Goal: Task Accomplishment & Management: Manage account settings

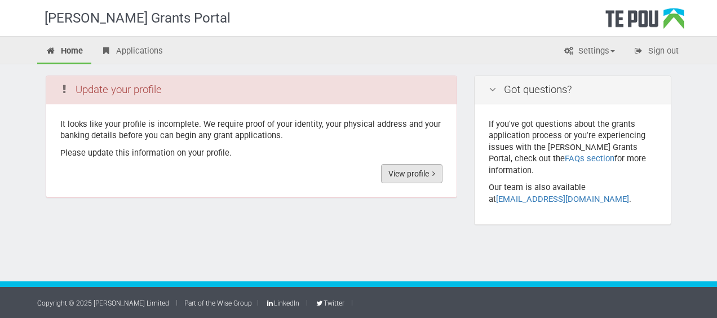
click at [414, 172] on link "View profile" at bounding box center [411, 173] width 61 height 19
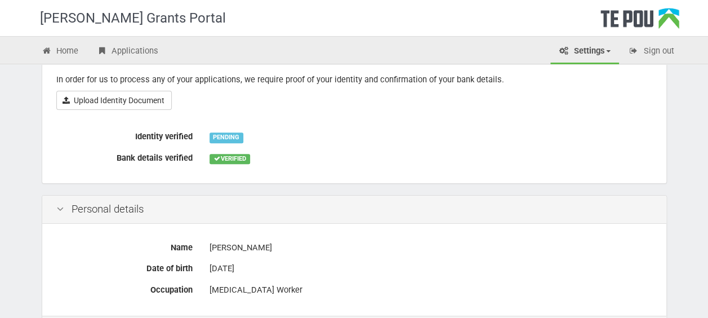
scroll to position [59, 0]
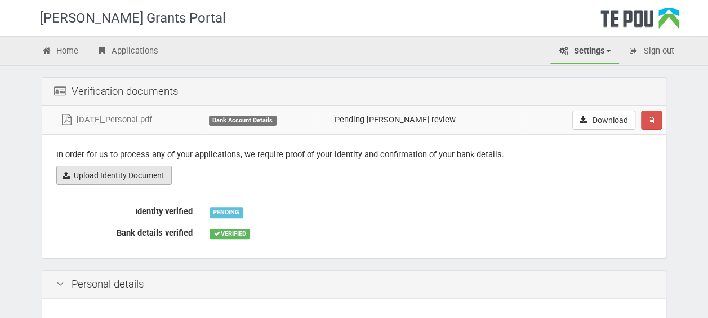
click at [111, 176] on link "Upload Identity Document" at bounding box center [113, 175] width 115 height 19
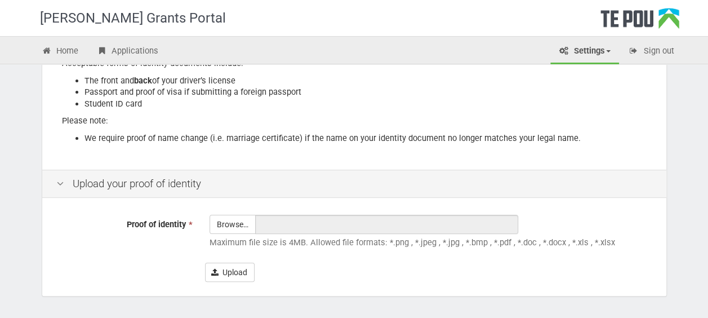
scroll to position [225, 0]
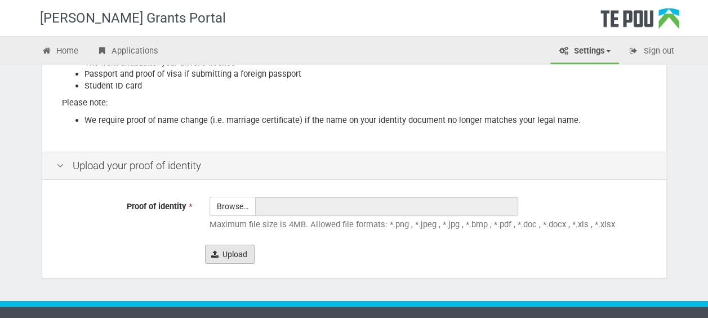
click at [237, 255] on button "Upload" at bounding box center [230, 254] width 50 height 19
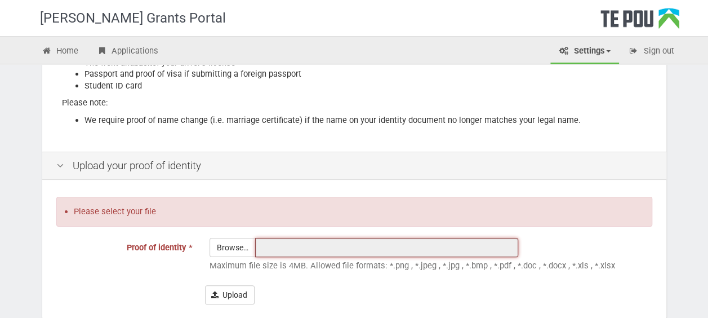
click at [287, 246] on input "text" at bounding box center [386, 247] width 263 height 19
click at [287, 247] on input "text" at bounding box center [386, 247] width 263 height 19
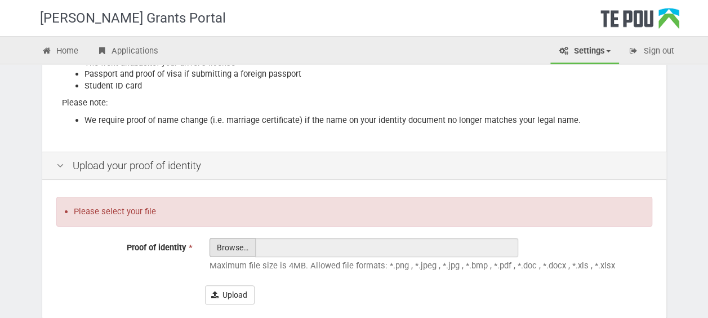
click at [236, 251] on input "Proof of identity *" at bounding box center [232, 278] width 45 height 81
type input "C:\fakepath\licence2025front.pdf"
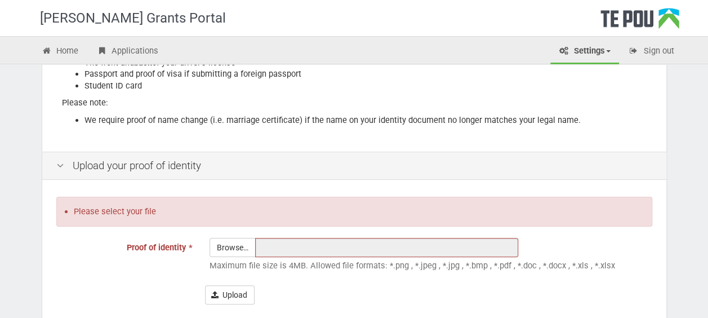
type input "licence2025front.pdf"
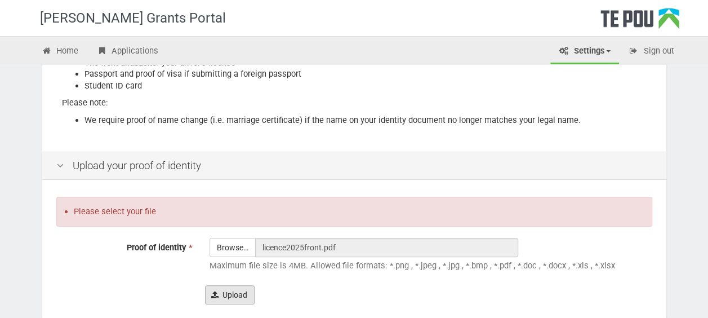
click at [234, 295] on button "Upload" at bounding box center [230, 294] width 50 height 19
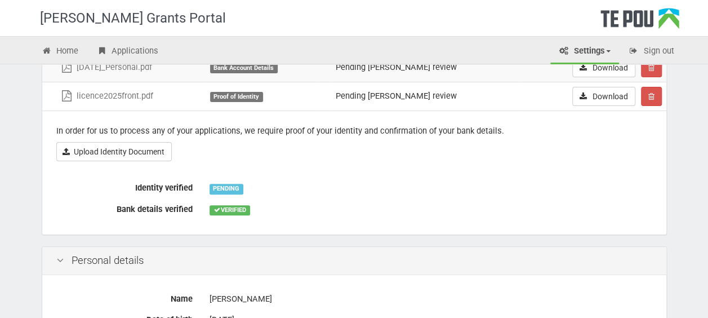
scroll to position [113, 0]
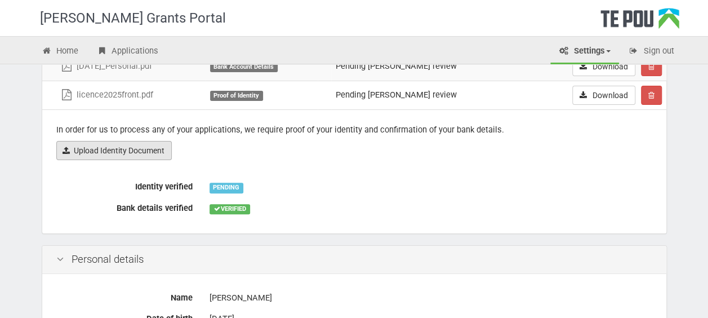
click at [115, 150] on link "Upload Identity Document" at bounding box center [113, 150] width 115 height 19
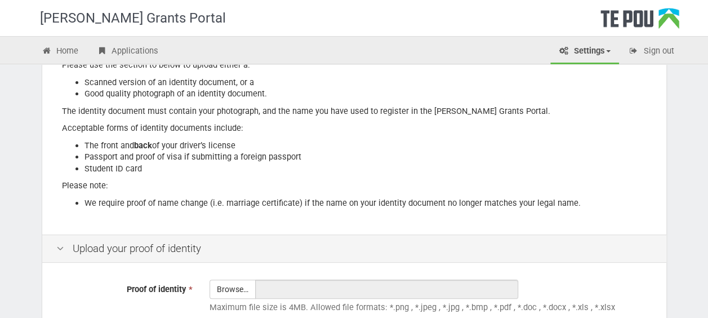
scroll to position [169, 0]
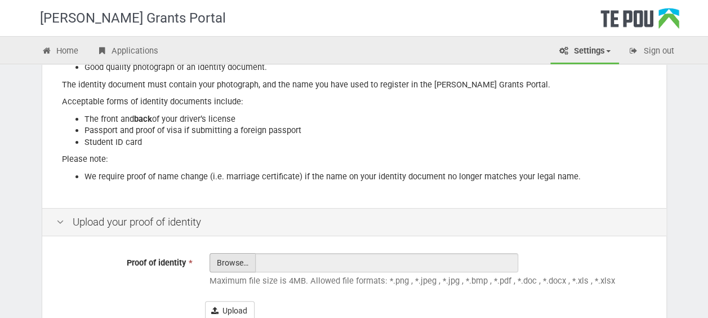
click at [229, 260] on input "Proof of identity *" at bounding box center [232, 294] width 45 height 81
type input "C:\fakepath\licence2025.pdf"
type input "licence2025.pdf"
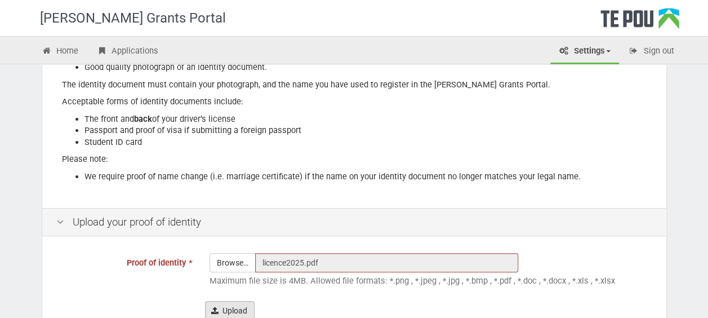
click at [236, 308] on button "Upload" at bounding box center [230, 310] width 50 height 19
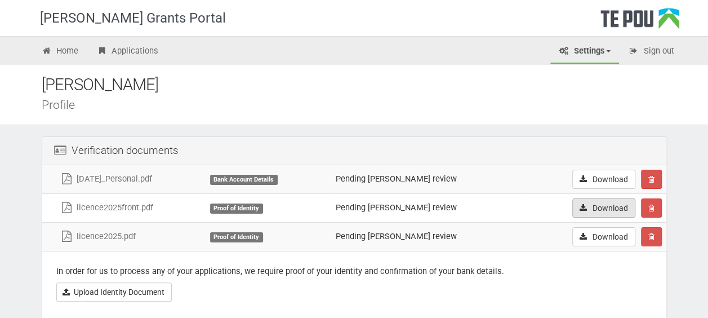
click at [603, 206] on link "Download" at bounding box center [603, 207] width 63 height 19
click at [600, 234] on link "Download" at bounding box center [603, 236] width 63 height 19
